Goal: Communication & Community: Answer question/provide support

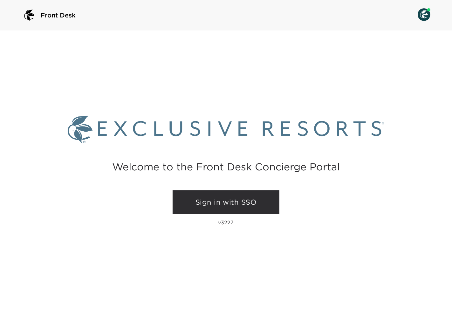
click at [199, 206] on link "Sign in with SSO" at bounding box center [225, 203] width 107 height 24
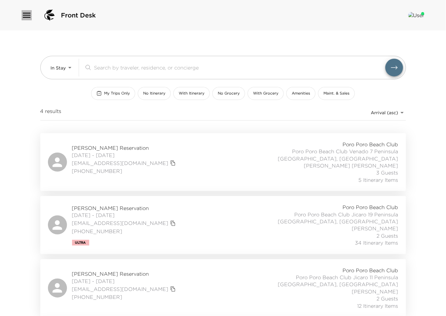
click at [27, 18] on icon "button" at bounding box center [27, 15] width 10 height 10
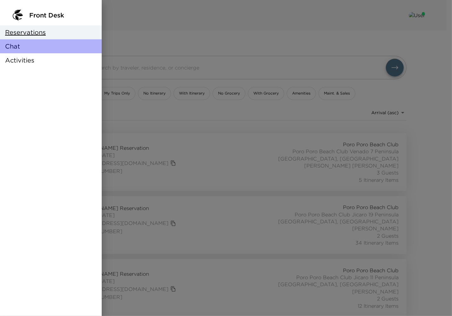
click at [17, 47] on span "Chat" at bounding box center [12, 46] width 15 height 9
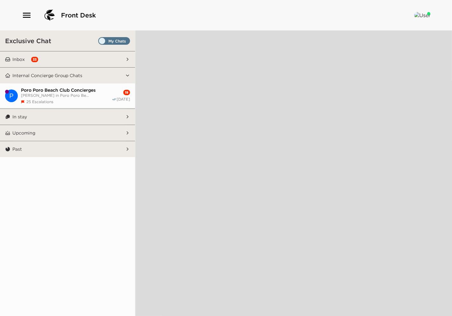
click at [51, 60] on button "Inbox 33" at bounding box center [67, 59] width 115 height 16
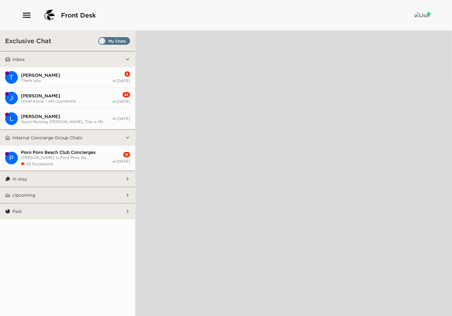
click at [63, 96] on span "[PERSON_NAME]" at bounding box center [66, 96] width 91 height 6
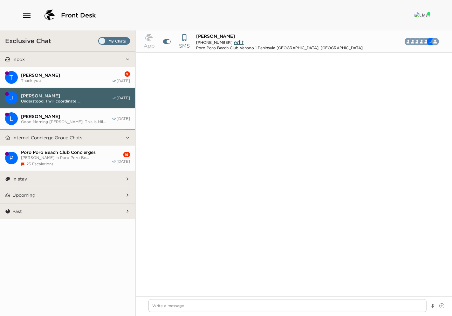
scroll to position [388, 0]
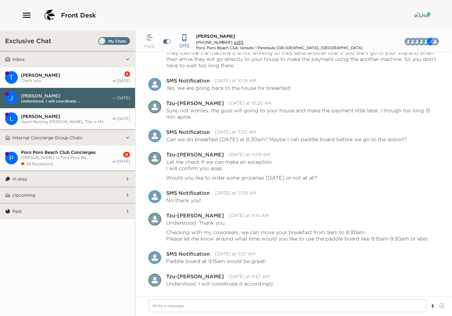
click at [64, 80] on span "Thank you" at bounding box center [66, 80] width 91 height 5
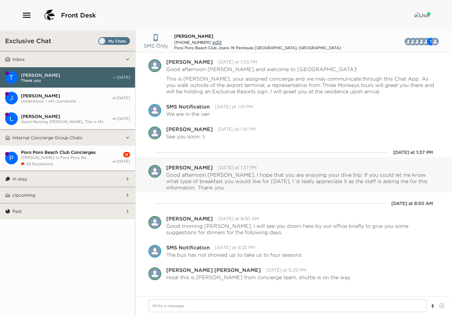
scroll to position [0, 0]
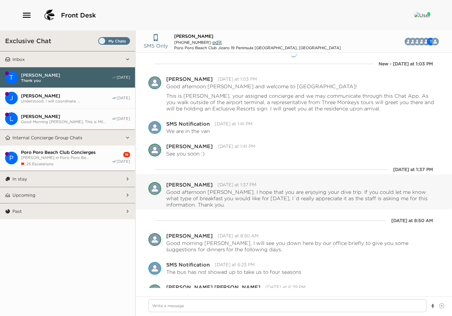
type textarea "x"
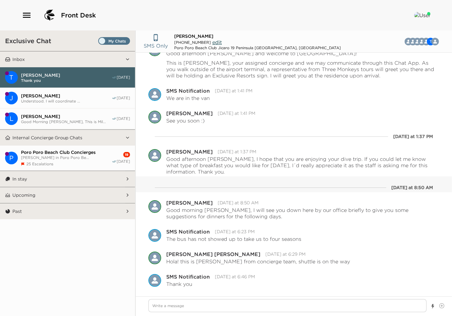
click at [0, 67] on button "T [PERSON_NAME] Thank you [DATE]" at bounding box center [67, 77] width 135 height 21
type textarea "x"
